Goal: Information Seeking & Learning: Learn about a topic

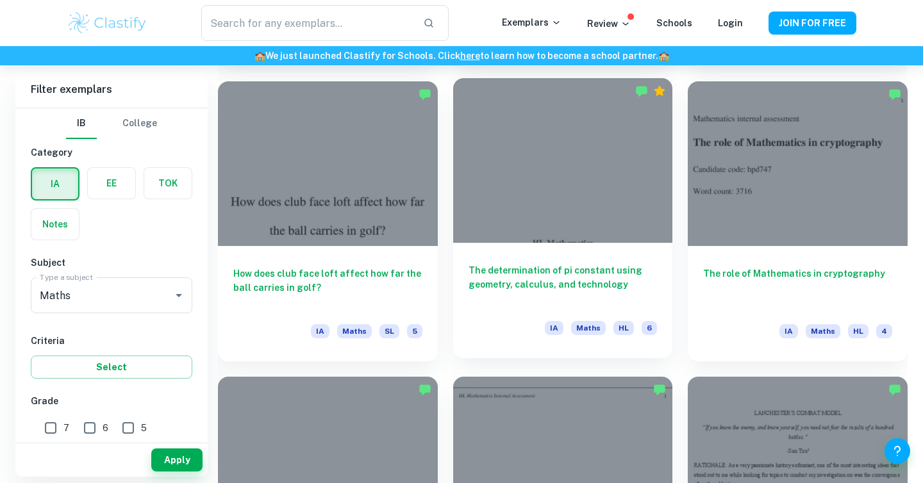
scroll to position [1614, 0]
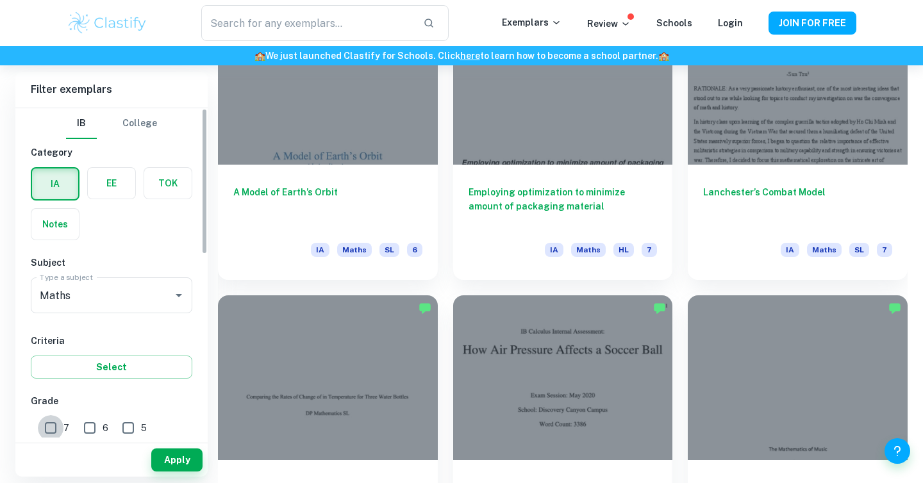
click at [61, 435] on input "7" at bounding box center [51, 428] width 26 height 26
checkbox input "true"
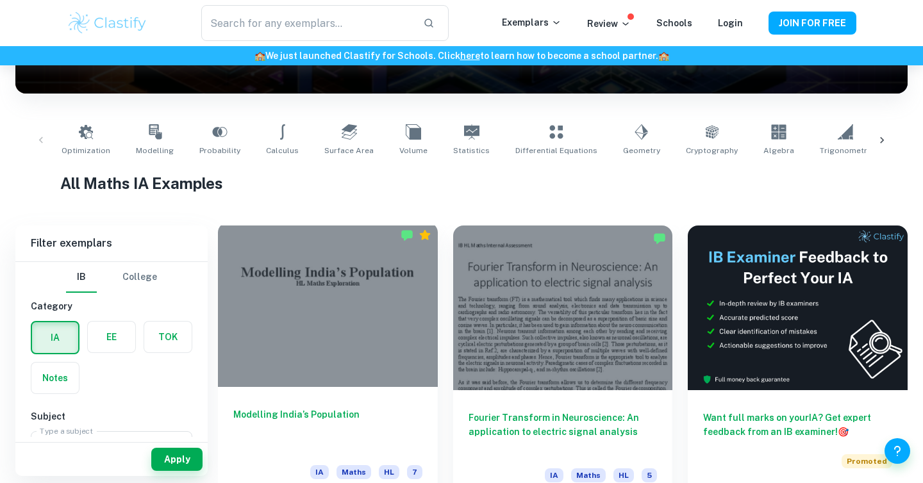
scroll to position [207, 0]
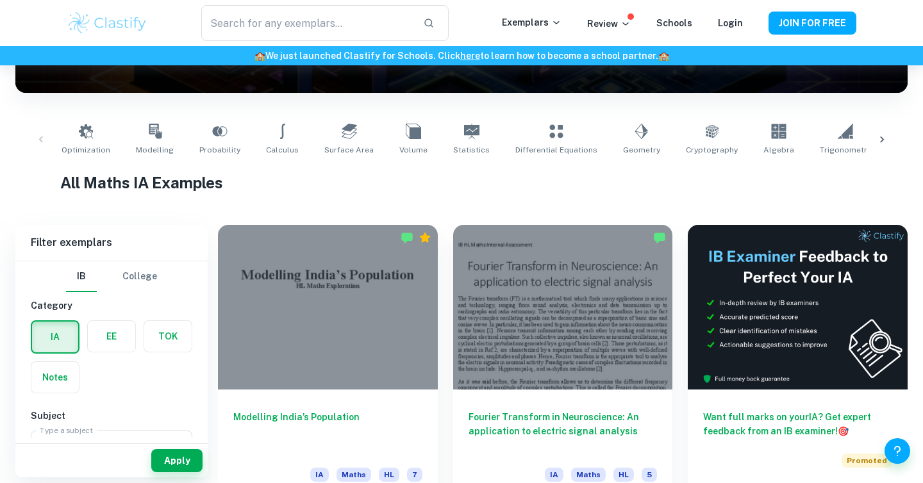
click at [879, 137] on icon at bounding box center [882, 139] width 13 height 13
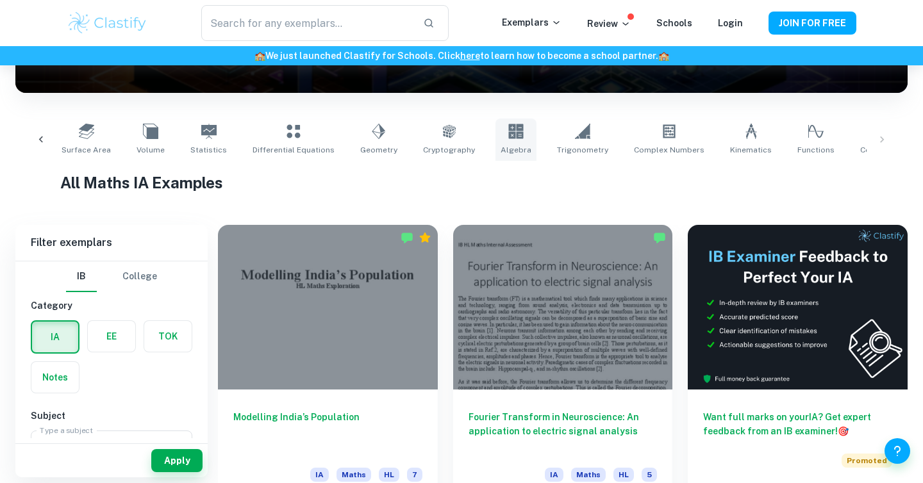
click at [508, 129] on icon at bounding box center [515, 131] width 15 height 15
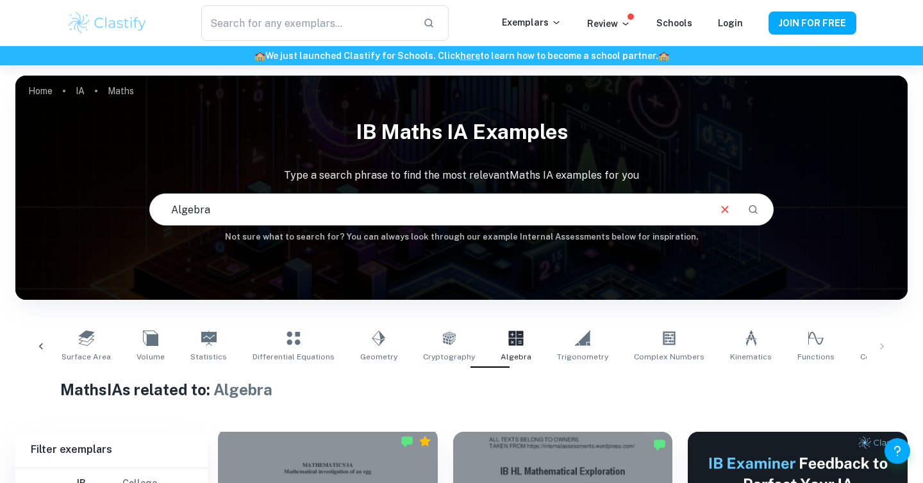
scroll to position [6, 0]
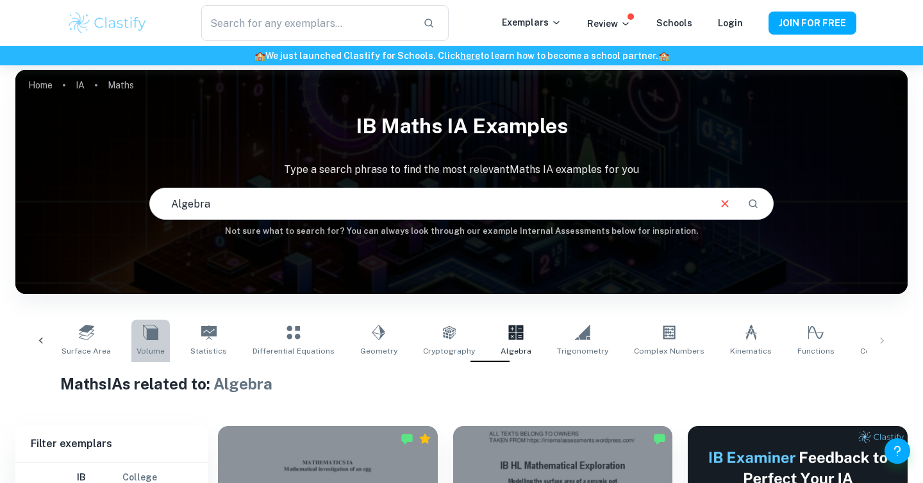
click at [148, 346] on span "Volume" at bounding box center [151, 352] width 28 height 12
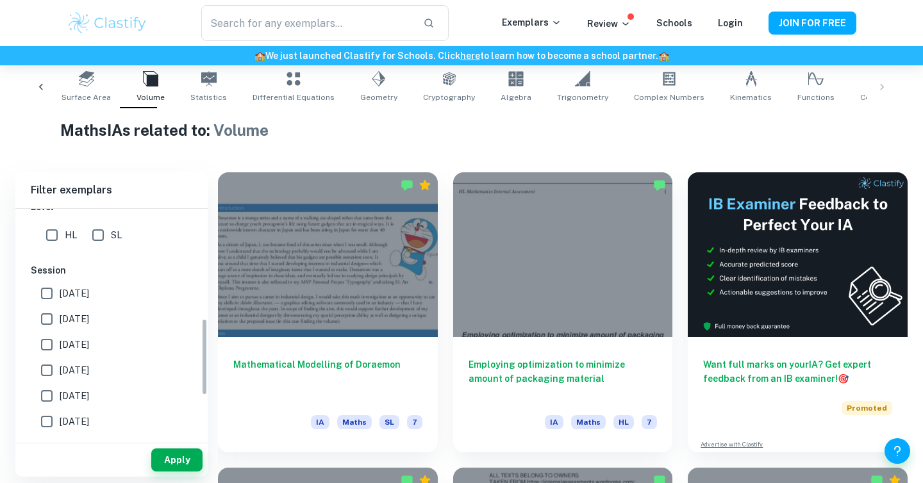
scroll to position [328, 0]
click at [44, 296] on input "[DATE]" at bounding box center [47, 293] width 26 height 26
checkbox input "true"
click at [58, 316] on input "[DATE]" at bounding box center [47, 319] width 26 height 26
checkbox input "true"
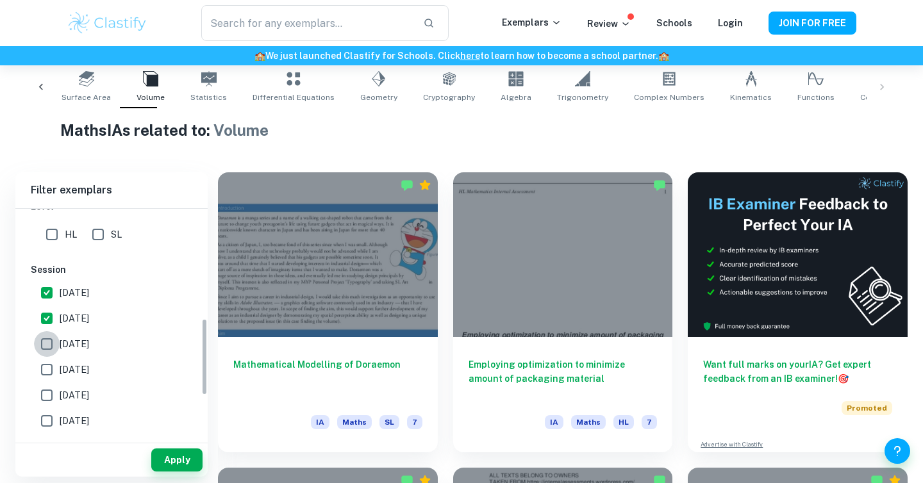
click at [50, 349] on input "[DATE]" at bounding box center [47, 344] width 26 height 26
checkbox input "true"
click at [178, 459] on button "Apply" at bounding box center [176, 460] width 51 height 23
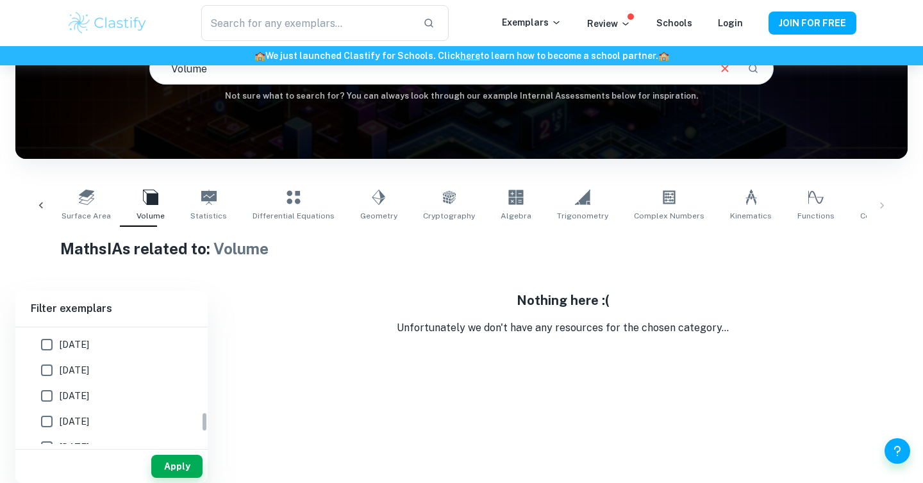
scroll to position [564, 0]
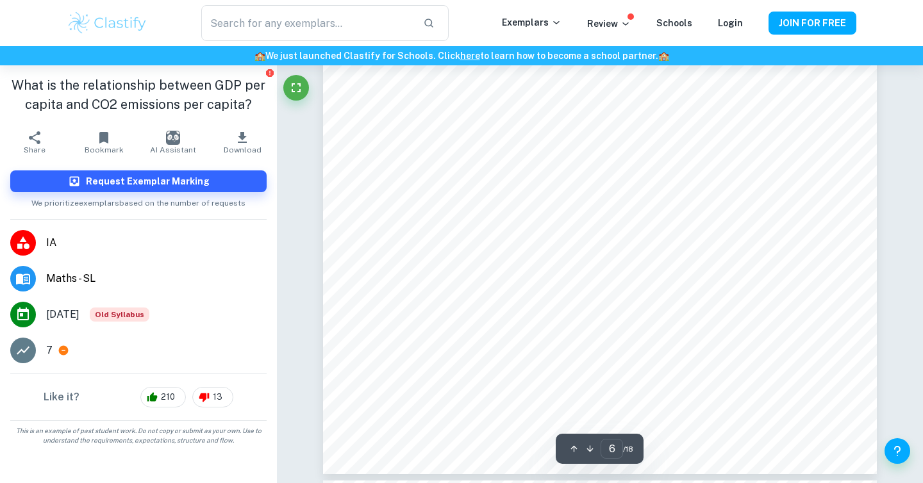
scroll to position [4515, 0]
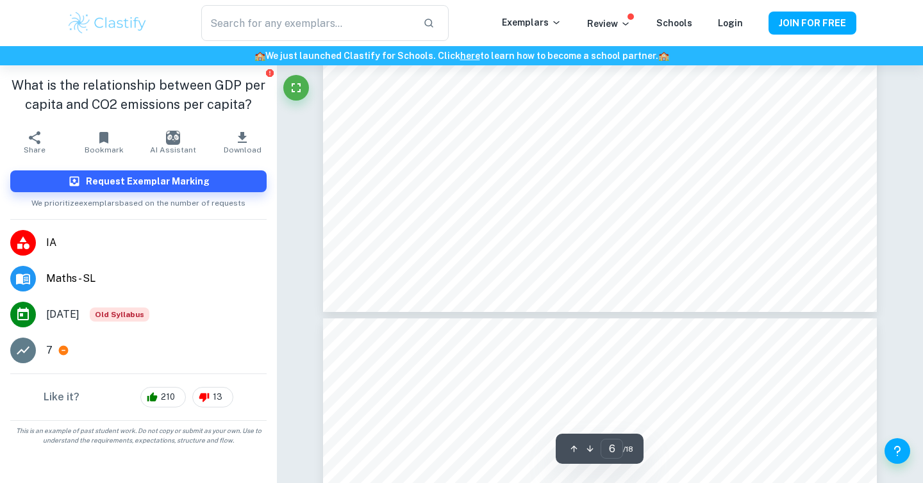
type input "7"
